Goal: Navigation & Orientation: Understand site structure

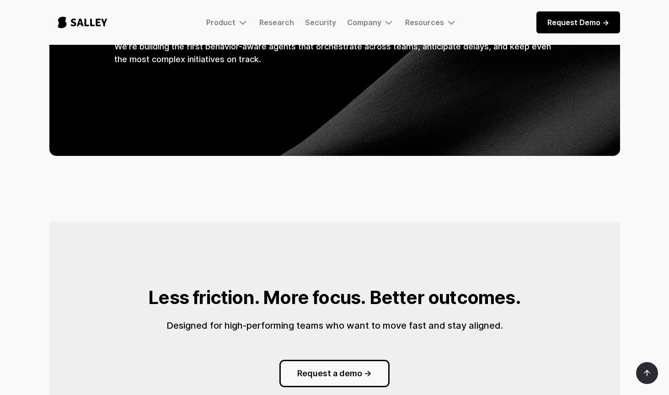
scroll to position [1142, 0]
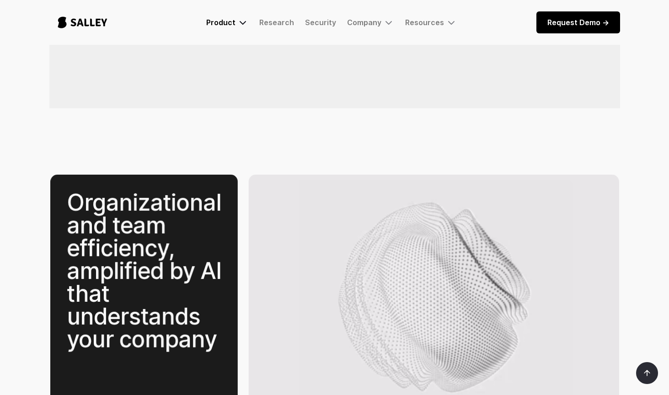
click at [239, 24] on img at bounding box center [242, 22] width 11 height 11
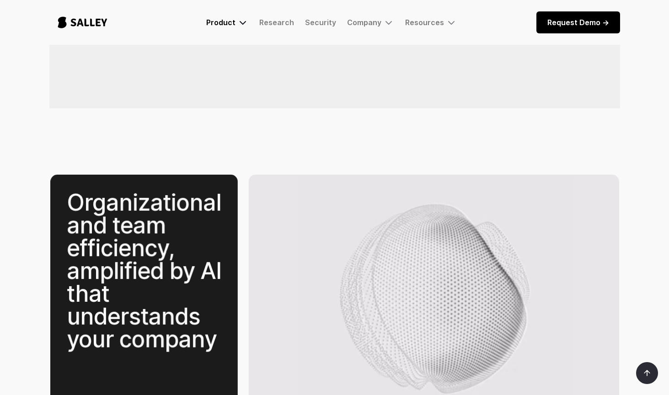
click at [239, 24] on img at bounding box center [242, 22] width 11 height 11
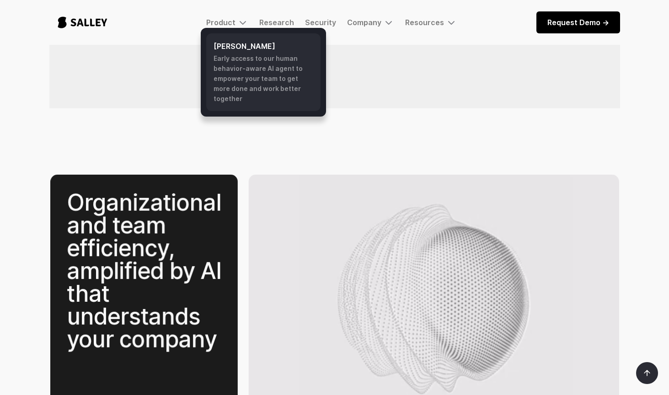
click at [255, 65] on div "Early access to our human behavior-aware AI agent to empower your team to get m…" at bounding box center [264, 79] width 100 height 50
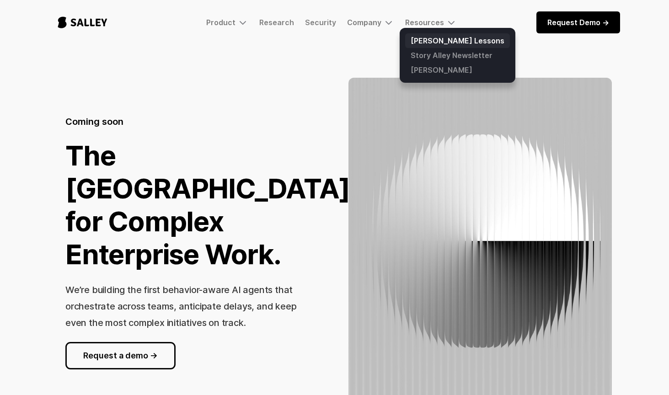
click at [428, 37] on link "[PERSON_NAME] Lessons" at bounding box center [457, 40] width 105 height 15
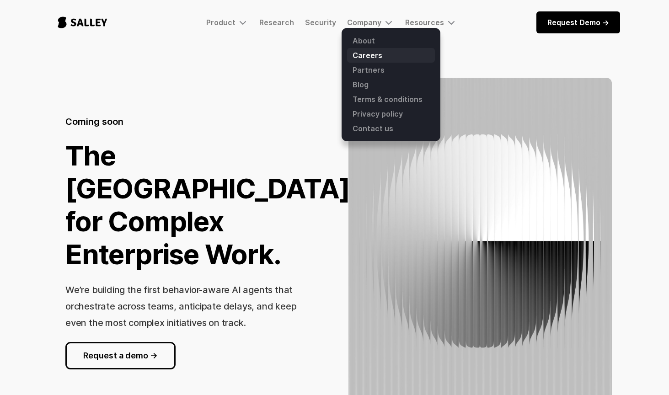
click at [373, 51] on link "Careers" at bounding box center [391, 55] width 88 height 15
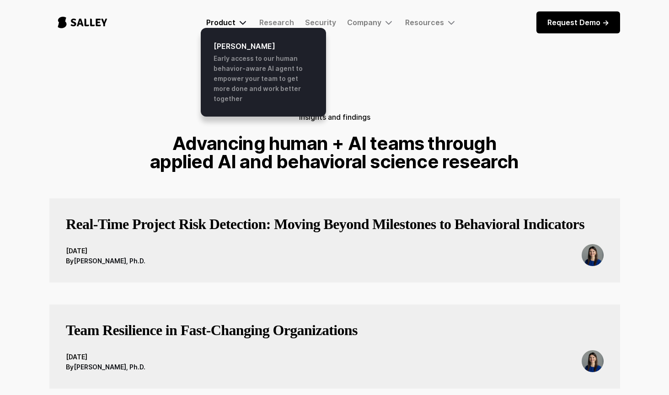
click at [248, 21] on img at bounding box center [242, 22] width 11 height 11
